Goal: Task Accomplishment & Management: Manage account settings

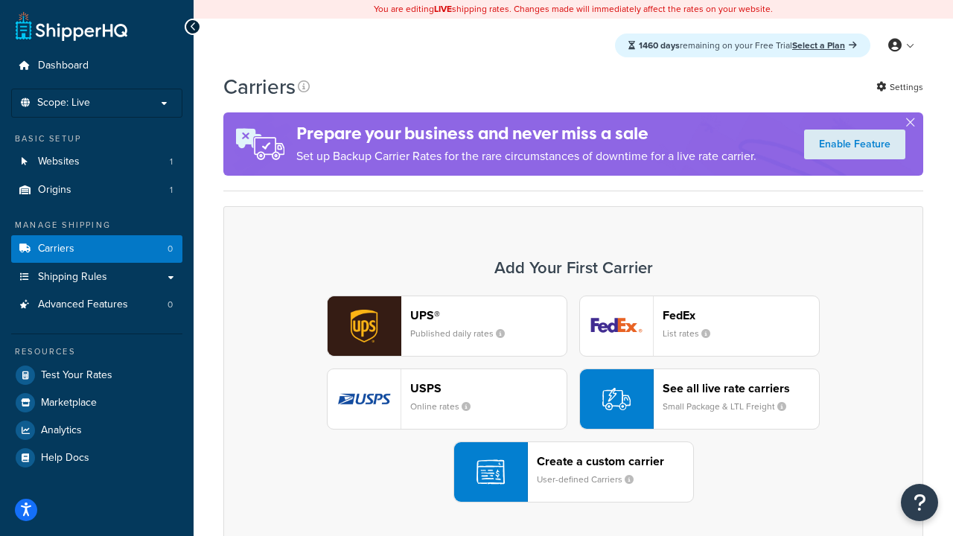
click at [573, 399] on div "UPS® Published daily rates FedEx List rates USPS Online rates See all live rate…" at bounding box center [573, 399] width 669 height 207
click at [741, 315] on header "FedEx" at bounding box center [741, 315] width 156 height 14
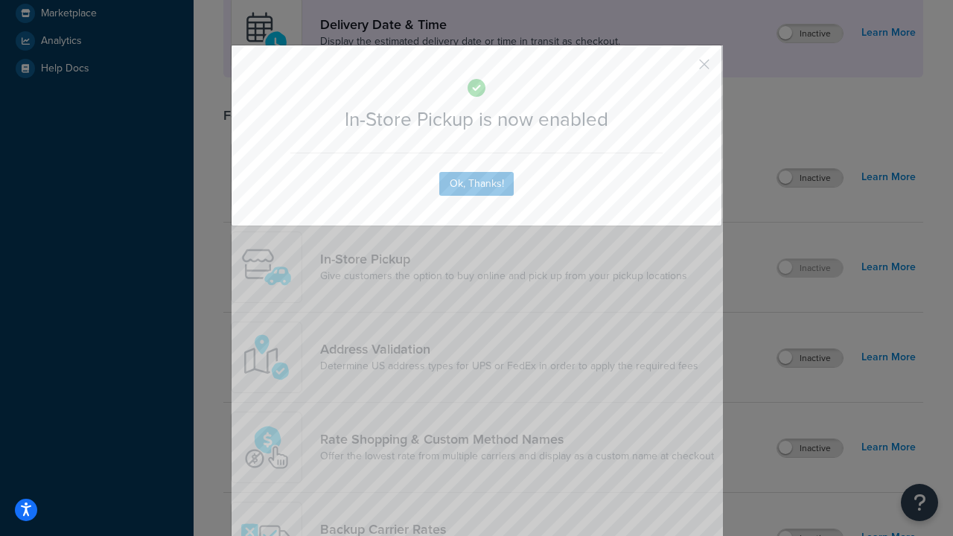
scroll to position [418, 0]
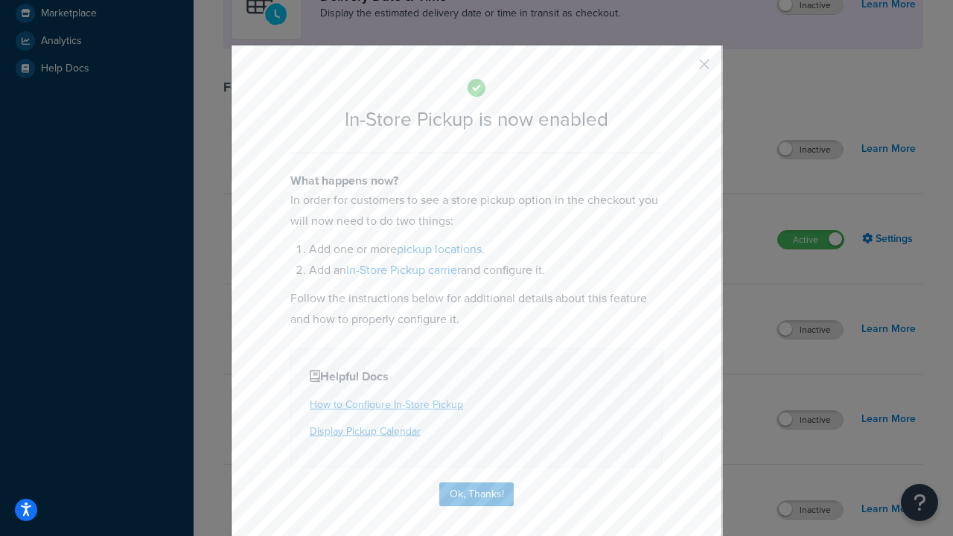
click at [682, 69] on button "button" at bounding box center [682, 70] width 4 height 4
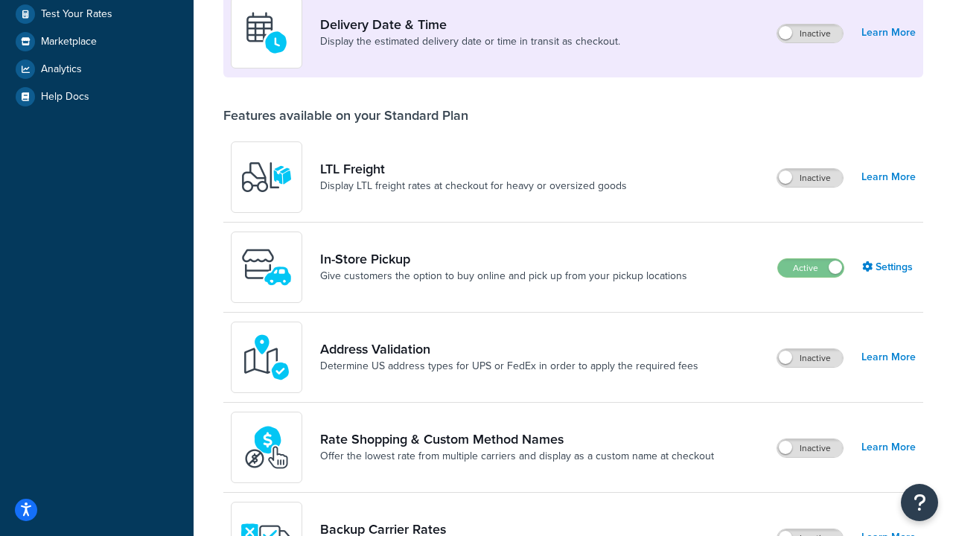
scroll to position [361, 0]
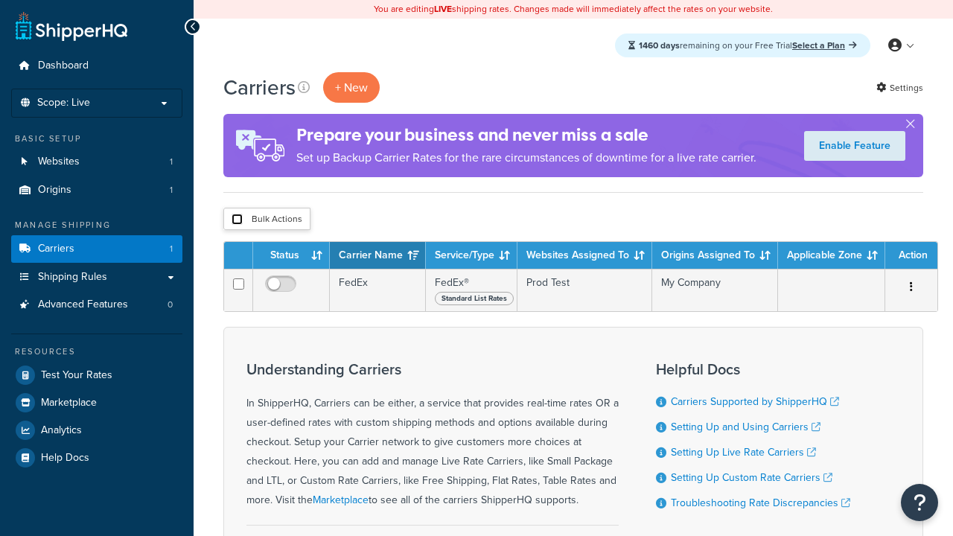
click at [237, 220] on input "checkbox" at bounding box center [237, 219] width 11 height 11
checkbox input "true"
click at [0, 0] on button "Delete" at bounding box center [0, 0] width 0 height 0
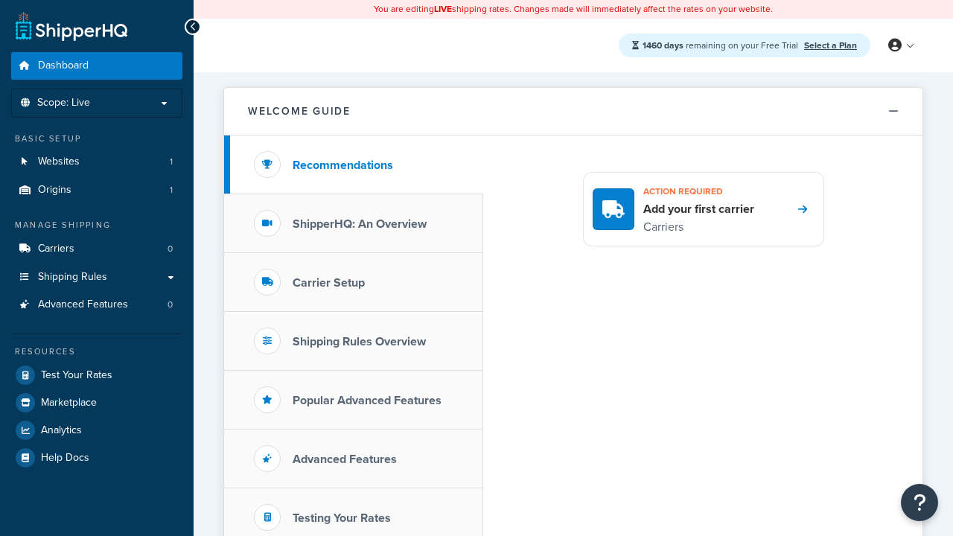
click at [63, 66] on span "Dashboard" at bounding box center [63, 66] width 51 height 13
click at [900, 45] on icon at bounding box center [894, 45] width 13 height 13
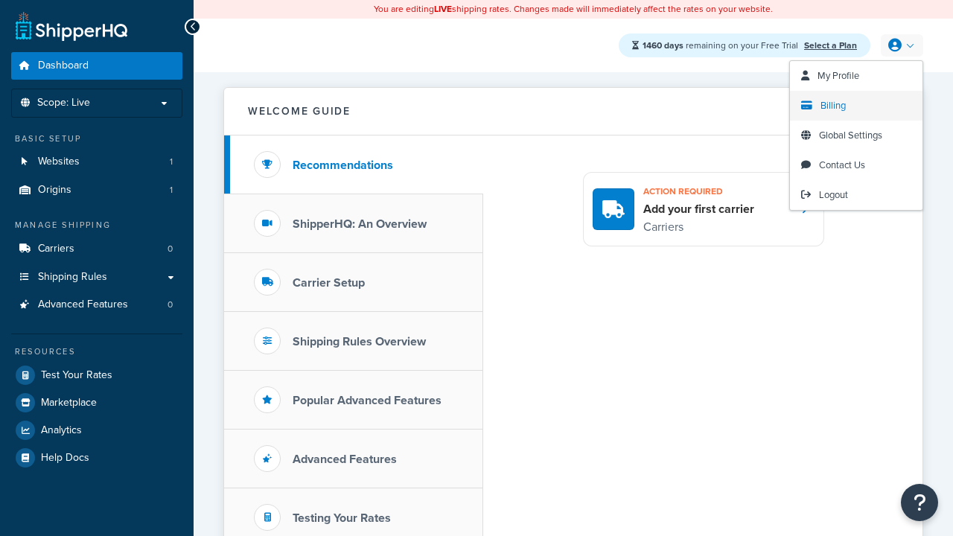
click at [833, 106] on span "Billing" at bounding box center [832, 105] width 25 height 14
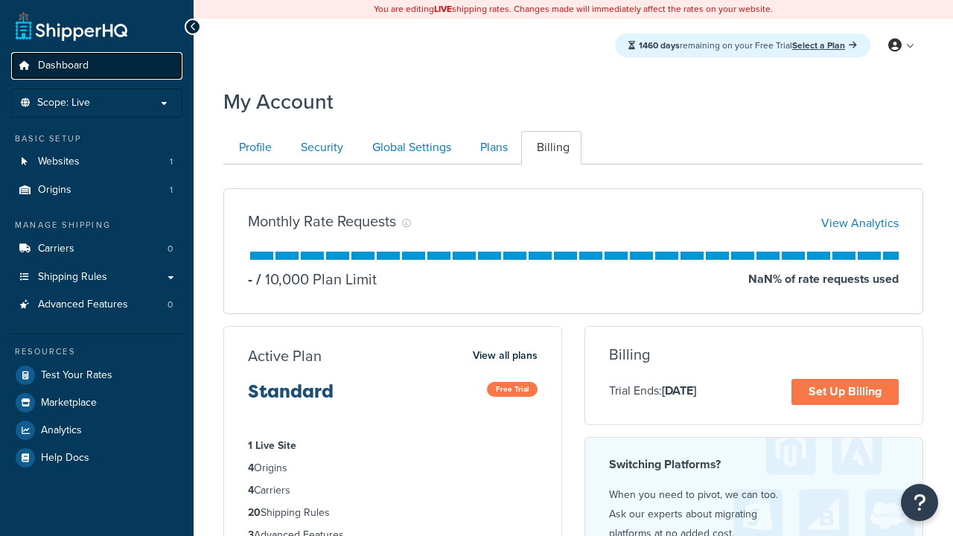
click at [63, 66] on span "Dashboard" at bounding box center [63, 66] width 51 height 13
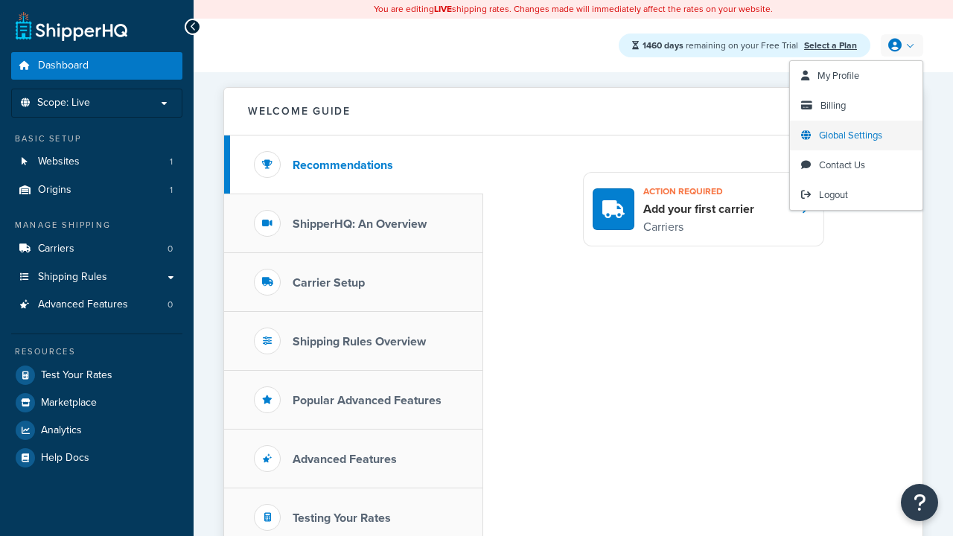
click at [850, 135] on span "Global Settings" at bounding box center [850, 135] width 63 height 14
